Goal: Communication & Community: Answer question/provide support

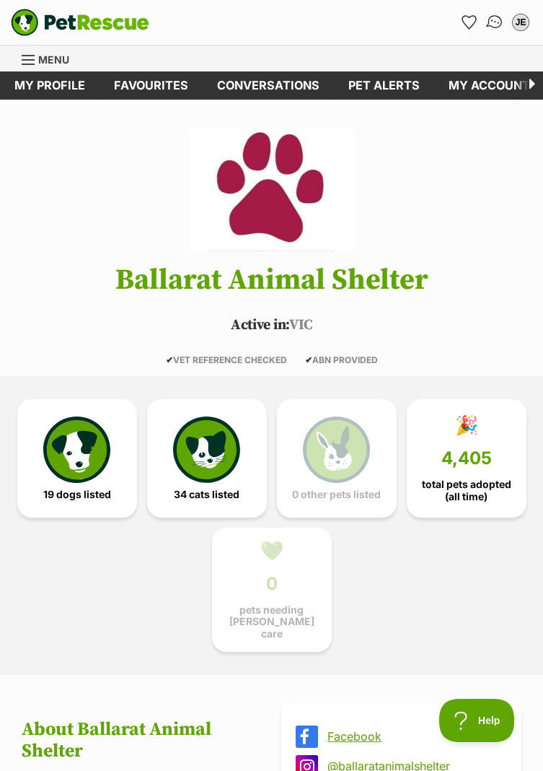
click at [490, 17] on img "Conversations" at bounding box center [495, 22] width 19 height 19
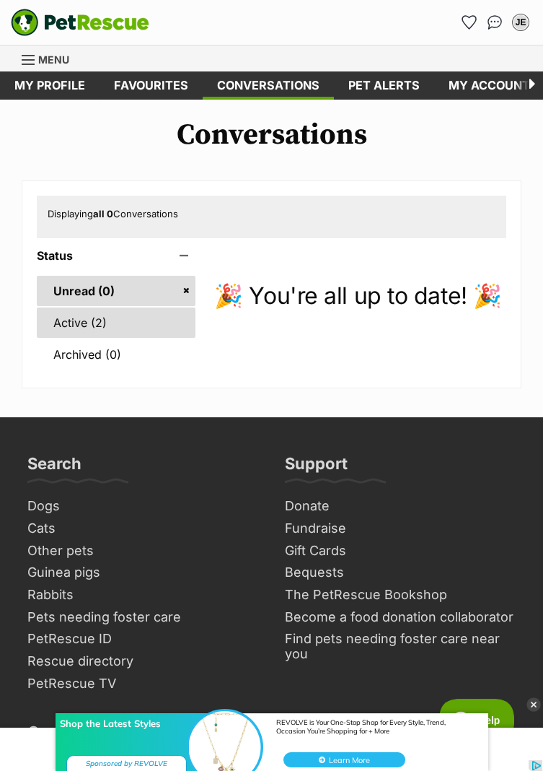
click at [95, 320] on link "Active (2)" at bounding box center [116, 322] width 159 height 30
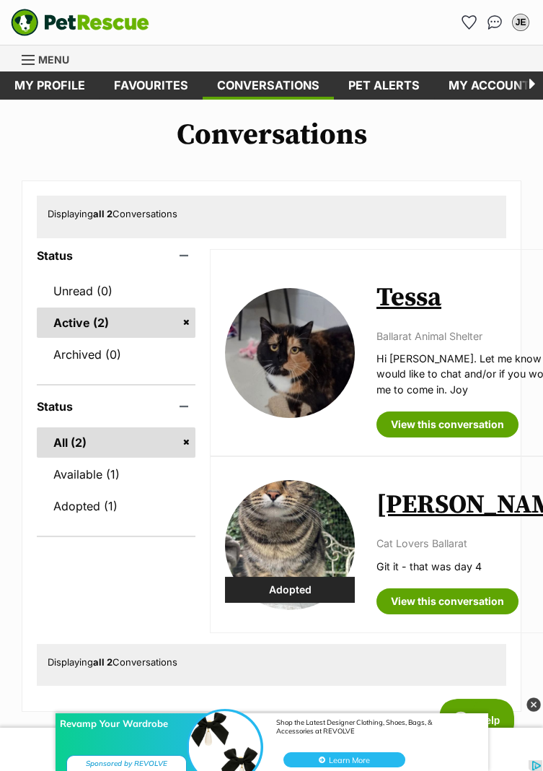
click at [310, 364] on img at bounding box center [290, 353] width 130 height 130
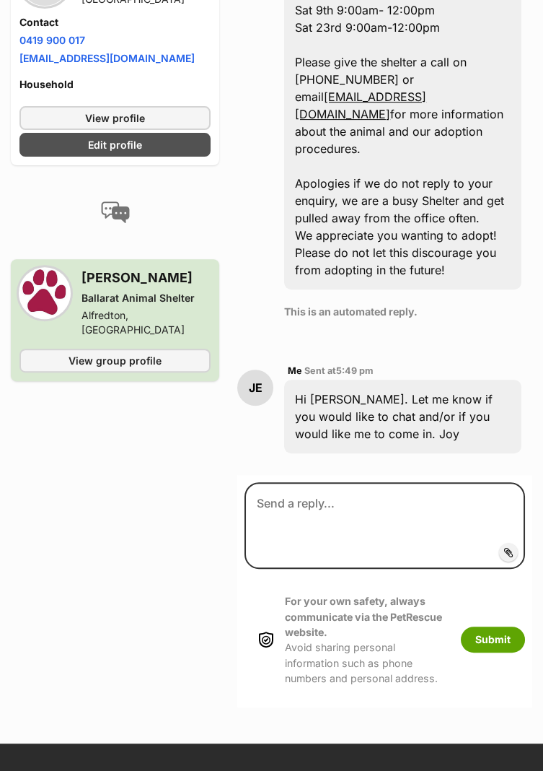
scroll to position [989, 0]
